Goal: Task Accomplishment & Management: Use online tool/utility

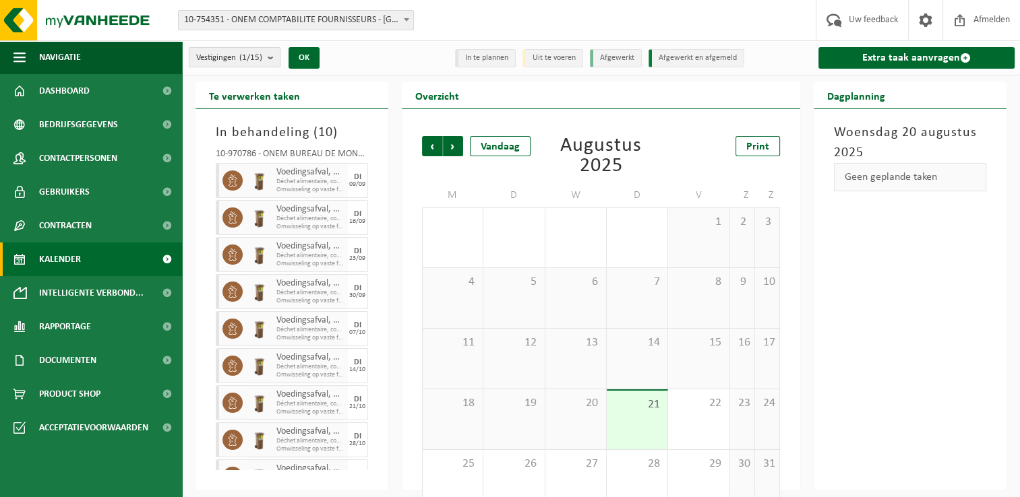
click at [259, 53] on count "(1/15)" at bounding box center [250, 57] width 23 height 9
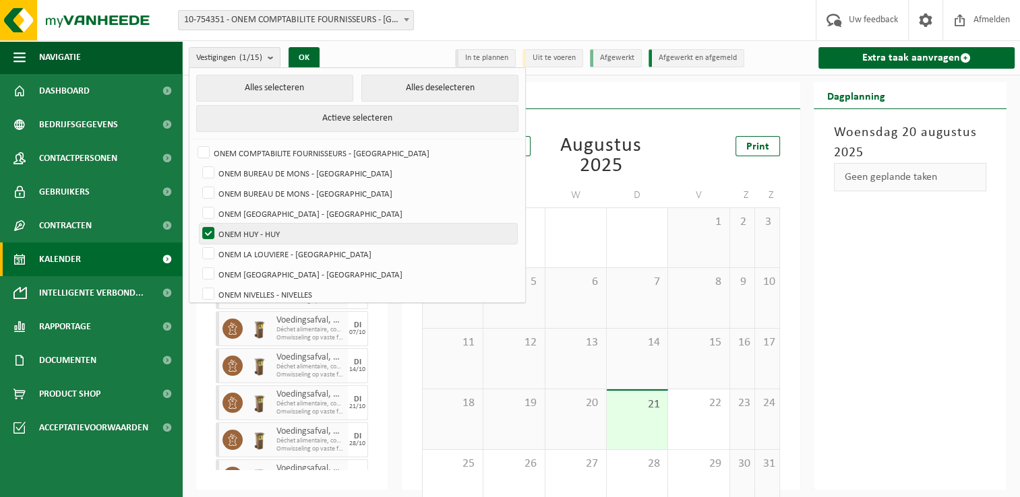
click at [251, 224] on label "ONEM HUY - HUY" at bounding box center [357, 234] width 317 height 20
click at [197, 224] on input "ONEM HUY - HUY" at bounding box center [197, 223] width 1 height 1
checkbox input "false"
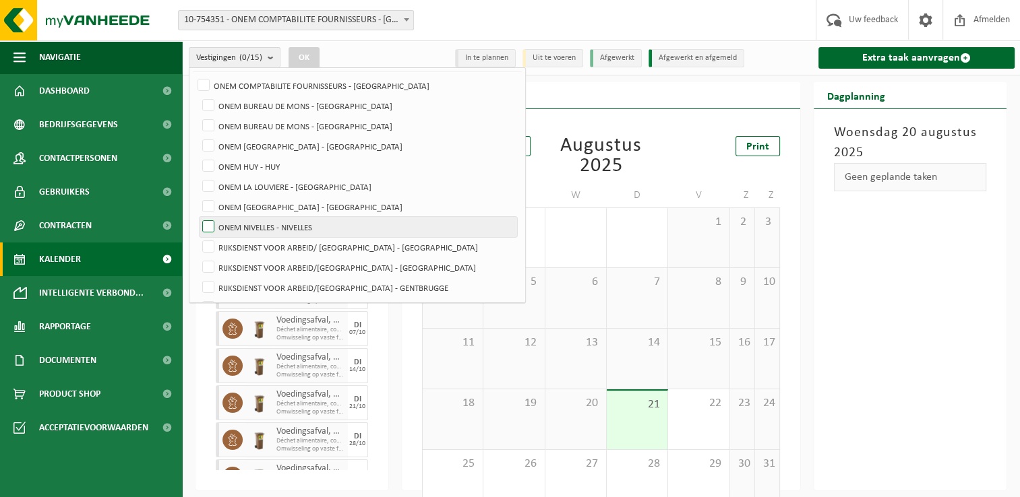
click at [272, 230] on label "ONEM NIVELLES - NIVELLES" at bounding box center [357, 227] width 317 height 20
click at [197, 217] on input "ONEM NIVELLES - NIVELLES" at bounding box center [197, 216] width 1 height 1
checkbox input "true"
click at [314, 52] on button "OK" at bounding box center [303, 58] width 31 height 22
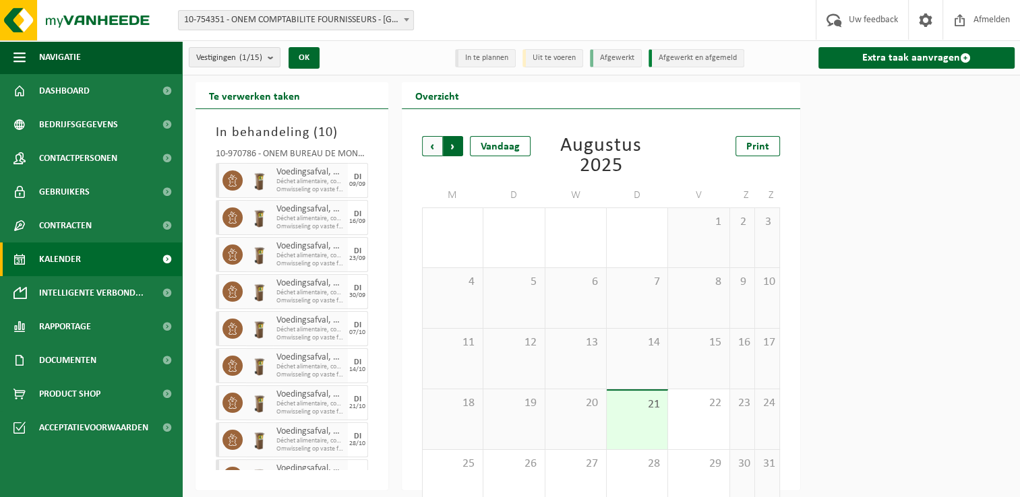
click at [434, 144] on span "Vorige" at bounding box center [432, 146] width 20 height 20
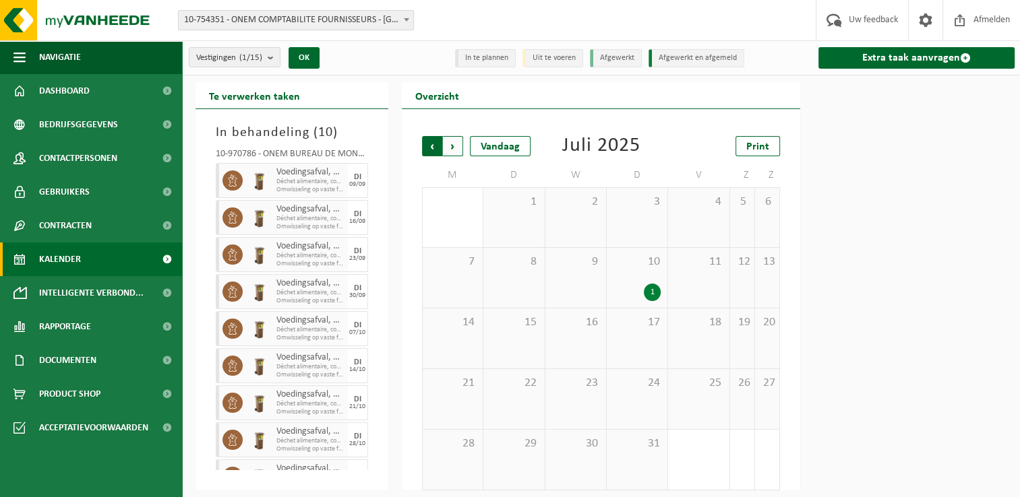
click at [452, 142] on span "Volgende" at bounding box center [453, 146] width 20 height 20
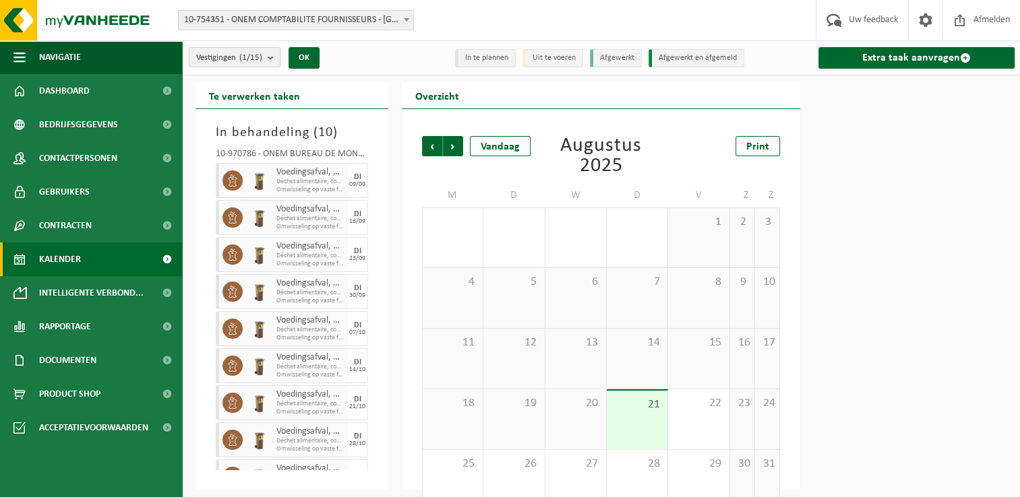
click at [452, 142] on span "Volgende" at bounding box center [453, 146] width 20 height 20
